Goal: Information Seeking & Learning: Learn about a topic

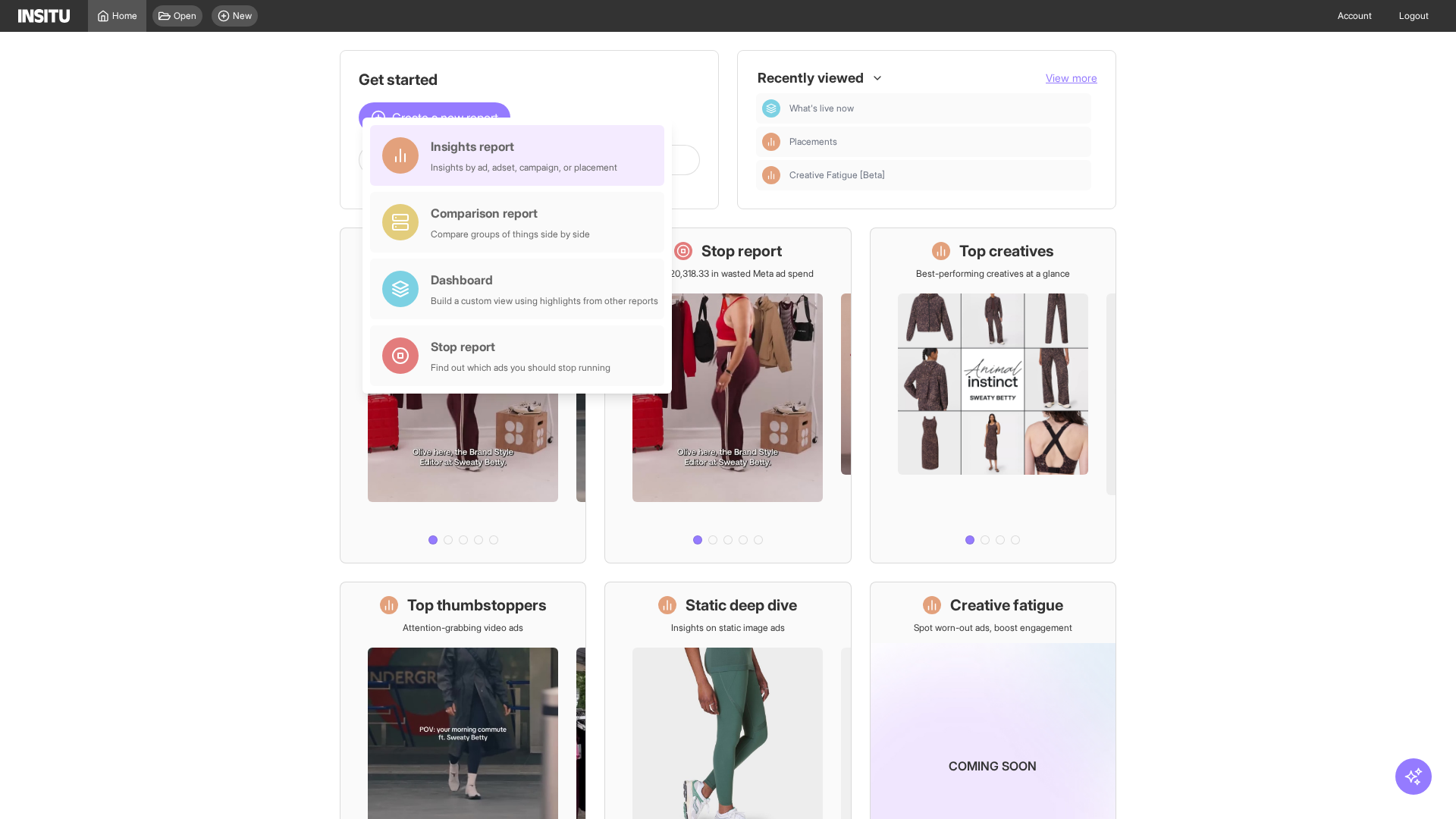
click at [521, 156] on div "Insights report Insights by ad, adset, campaign, or placement" at bounding box center [524, 156] width 186 height 37
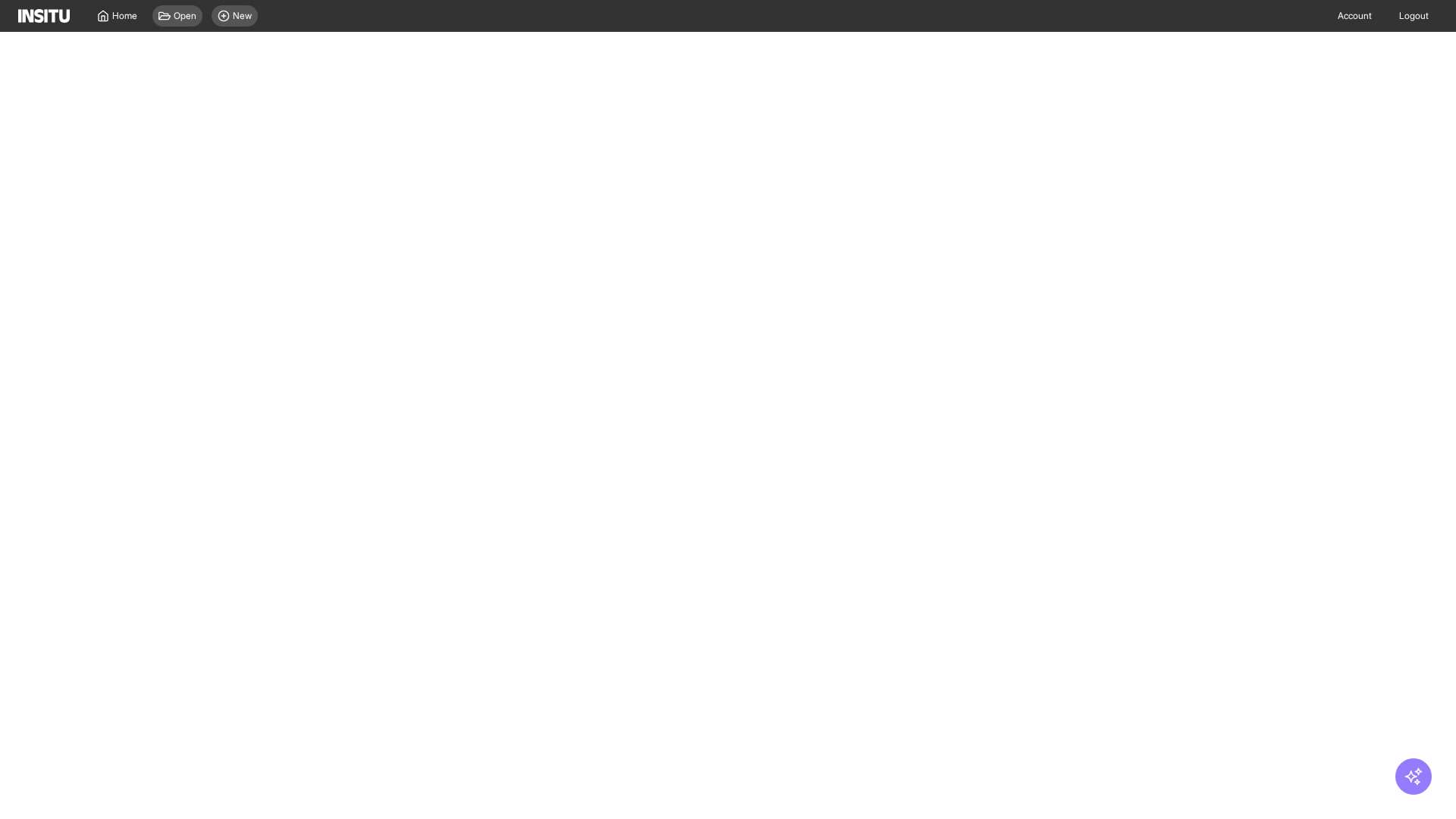
select select "**"
